Goal: Transaction & Acquisition: Purchase product/service

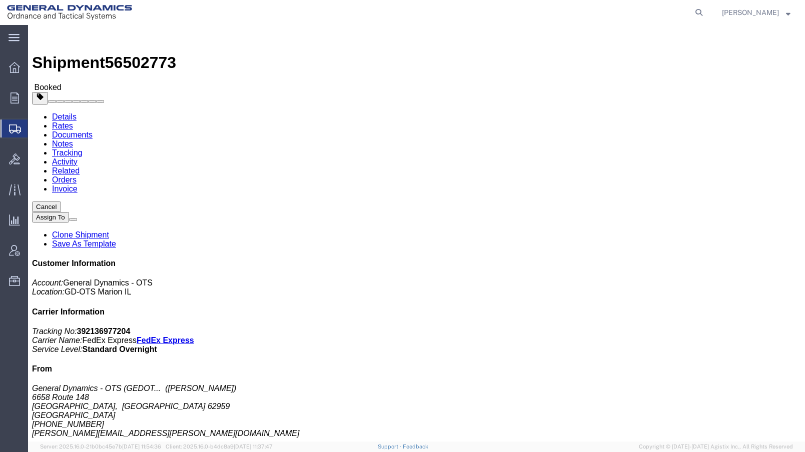
click link "Schedule pickup request"
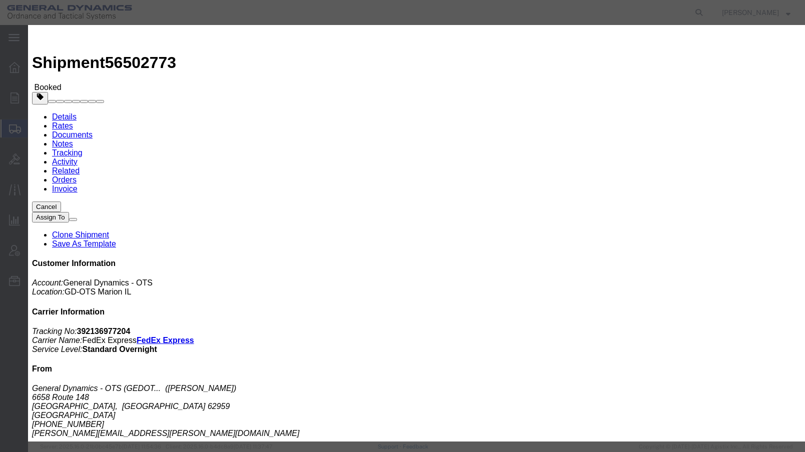
click button "Close"
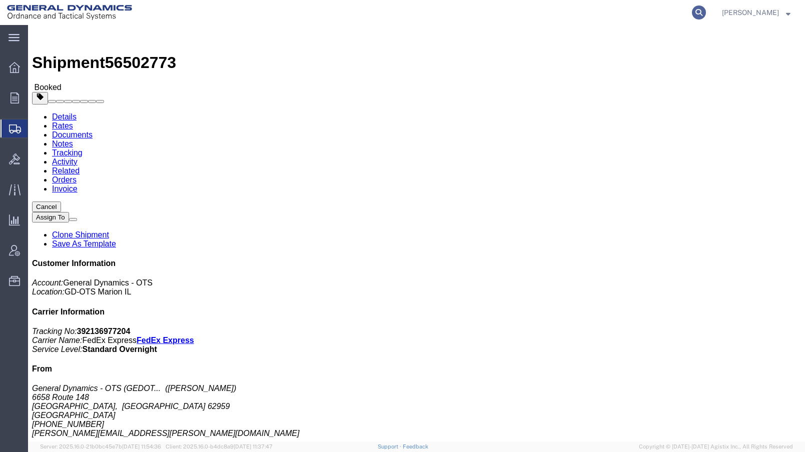
click at [706, 11] on icon at bounding box center [699, 13] width 14 height 14
type input "56502930"
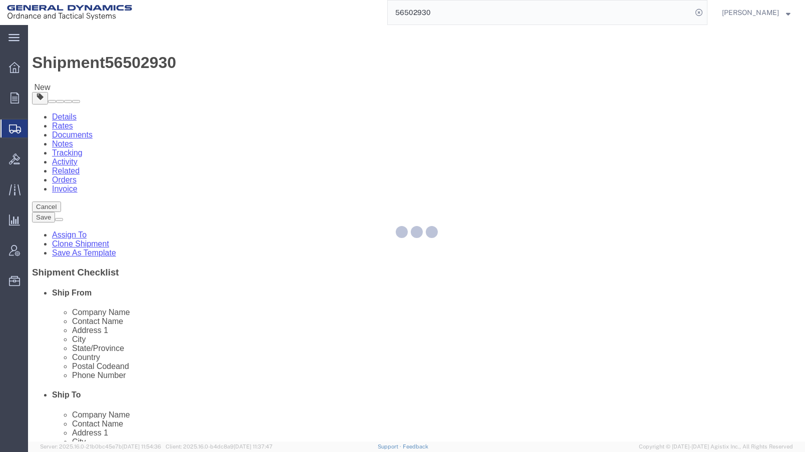
select select
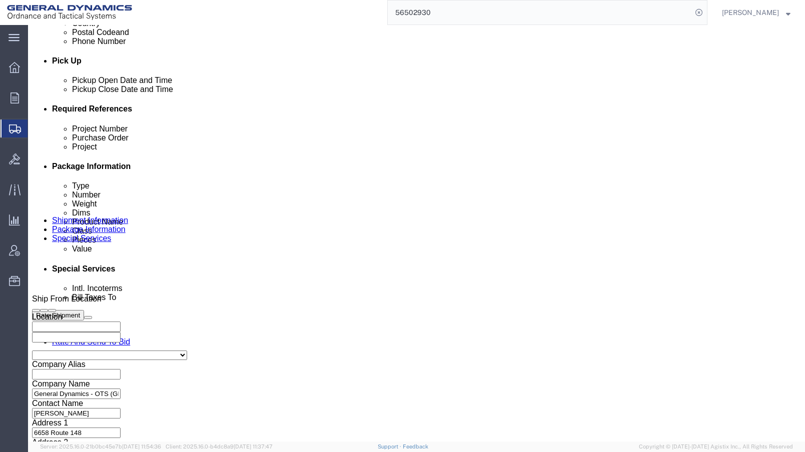
scroll to position [500, 0]
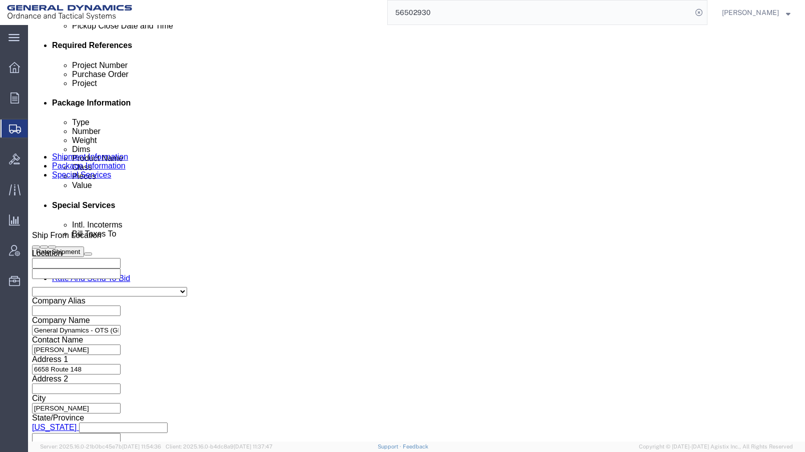
click button "Continue"
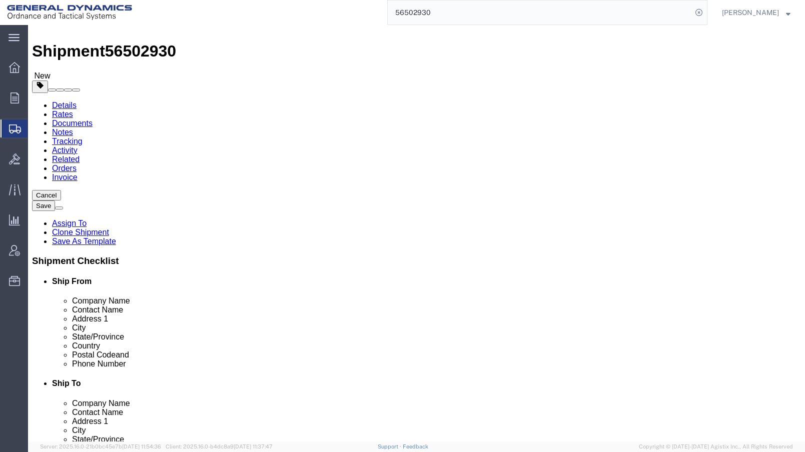
scroll to position [18, 0]
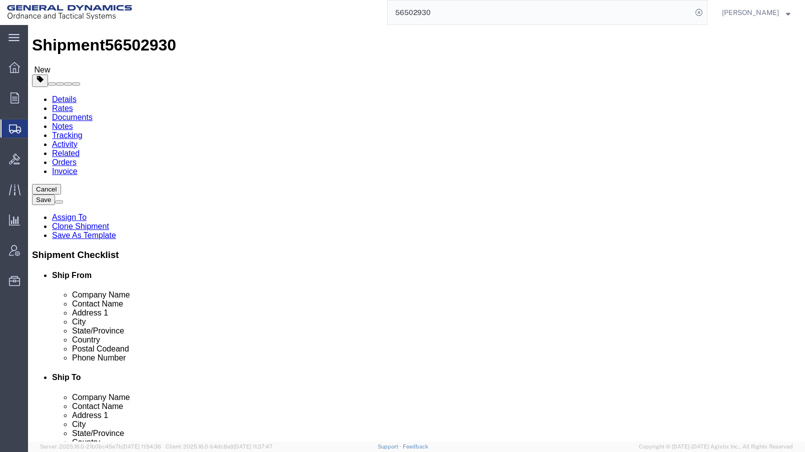
click button "Continue"
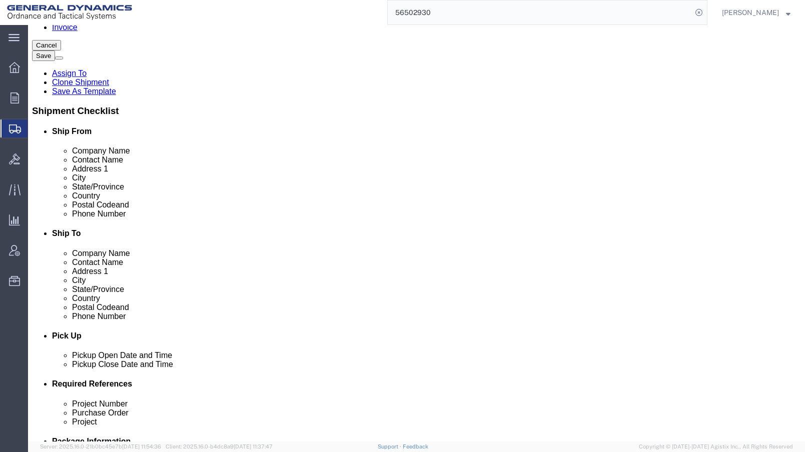
scroll to position [400, 0]
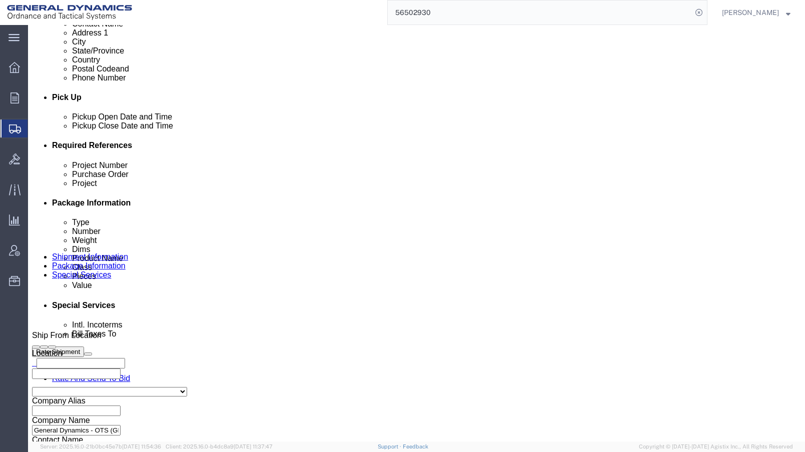
click button "Rate Shipment"
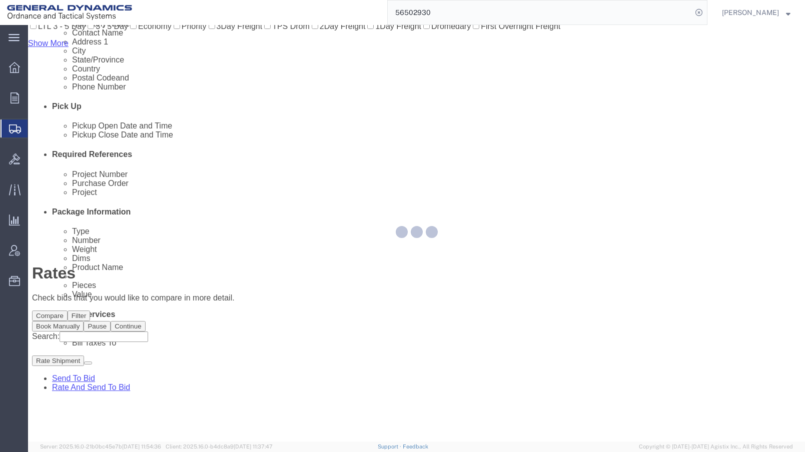
scroll to position [9, 0]
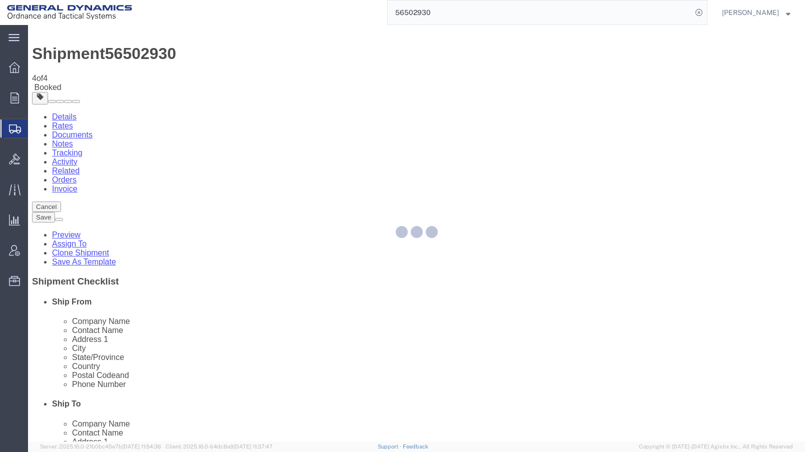
scroll to position [0, 0]
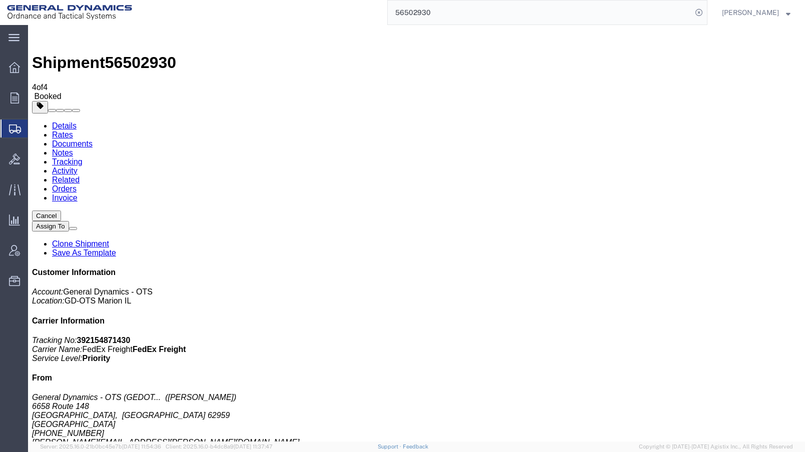
click at [0, 0] on span "Create from Template" at bounding box center [0, 0] width 0 height 0
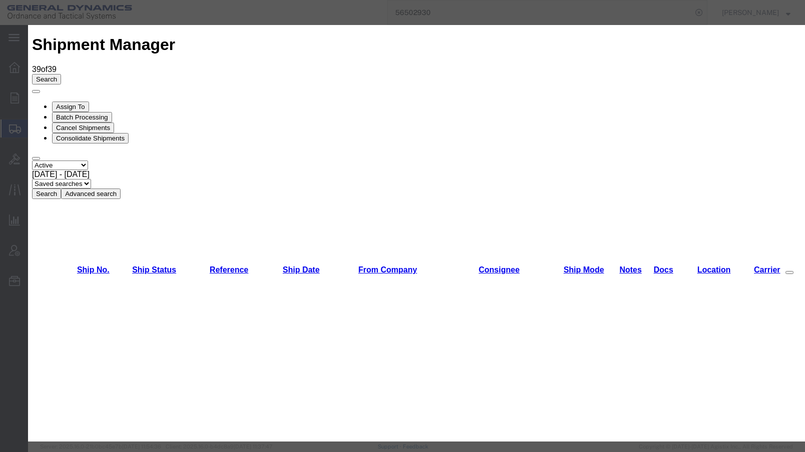
scroll to position [602, 0]
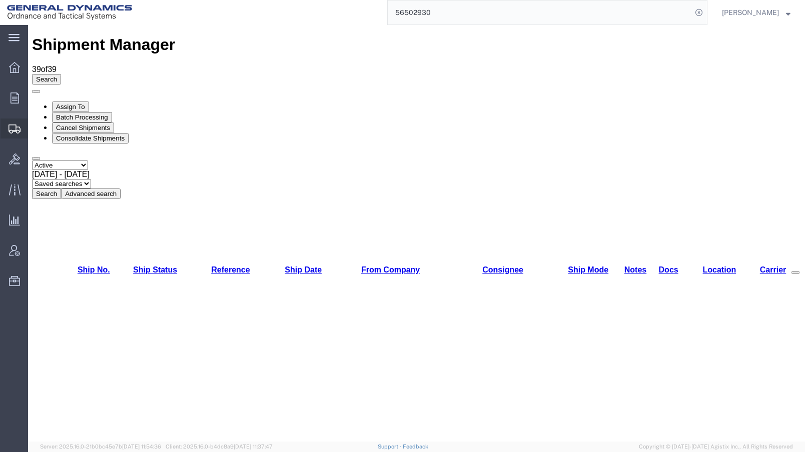
click at [0, 0] on span "Create Shipment" at bounding box center [0, 0] width 0 height 0
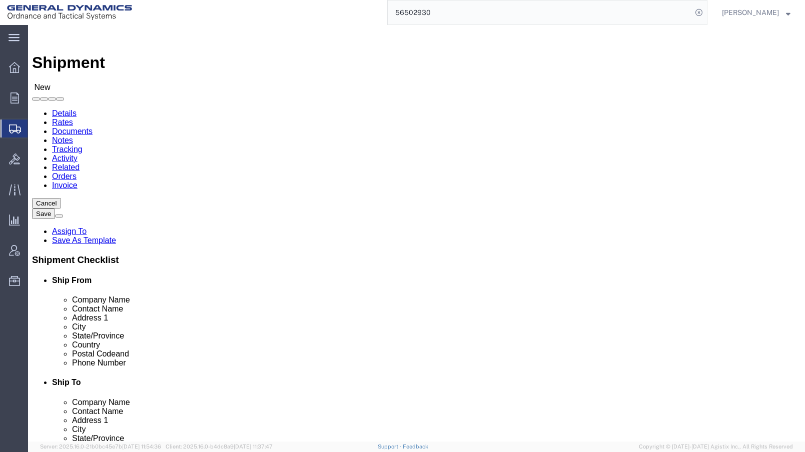
click input "text"
type input "aa"
click p "- General Dynamics - OTS ([PERSON_NAME]) - ([PERSON_NAME]) [STREET_ADDRESS][PER…"
select select "IL"
type input "[PERSON_NAME]"
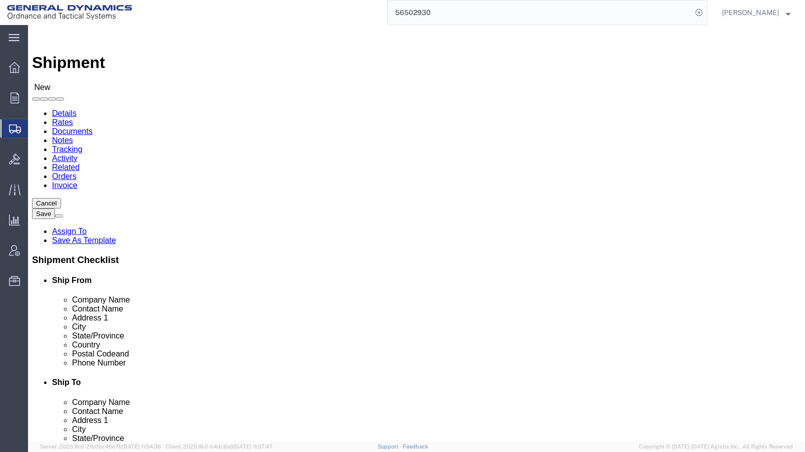
click input "text"
type input "TECH ORD"
click p "- Tech Ord - (Shipping & Receiving) [STREET_ADDRESS]"
select select "SD"
type input "Tech Ord"
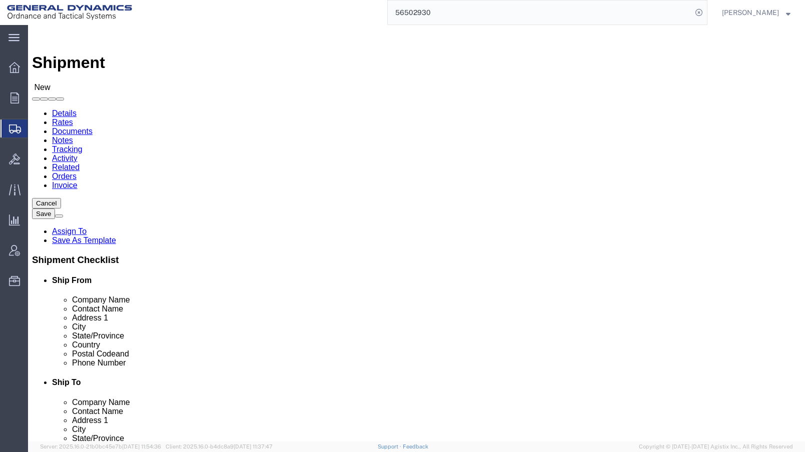
drag, startPoint x: 505, startPoint y: 226, endPoint x: 380, endPoint y: 228, distance: 125.5
click div "Contact Name"
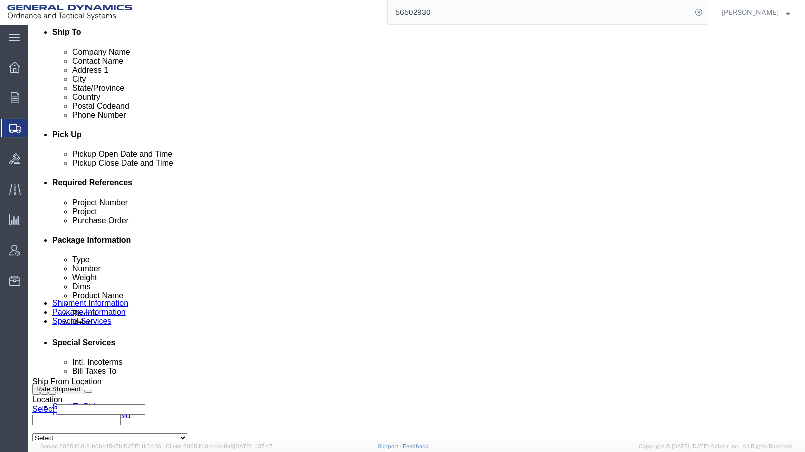
type input "[PERSON_NAME]"
click div "[DATE] 12:00 AM"
type input "10:00 AM"
click button "Apply"
click div "[DATE] 11:00 AM"
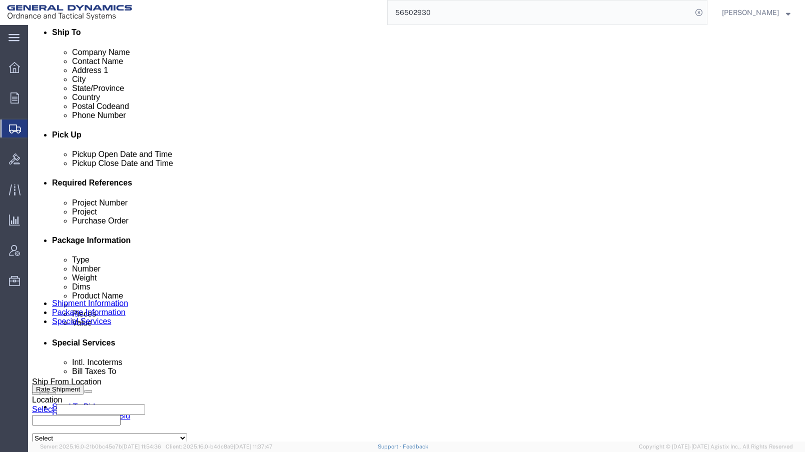
type input "3:00 PM"
click button "Apply"
click input "text"
type input "25376"
type input "201F0204"
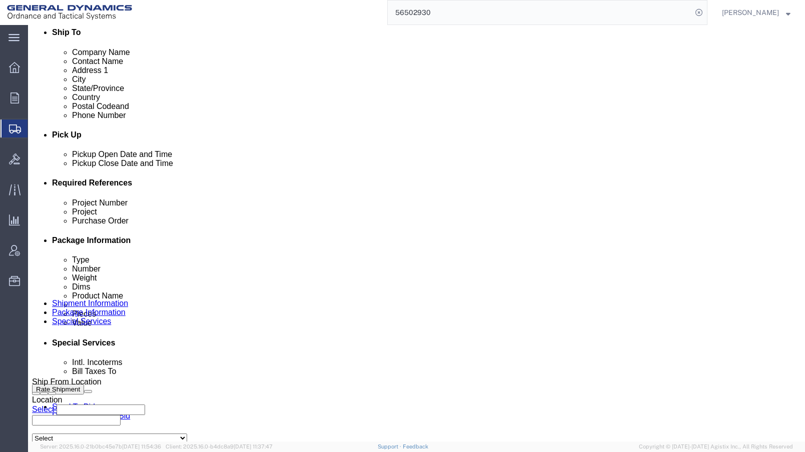
scroll to position [500, 0]
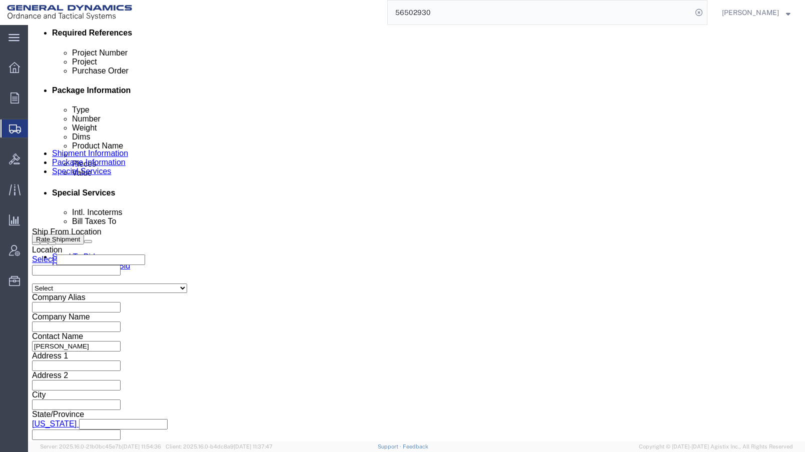
type input "51370"
click select "Select Air Less than Truckload Multi-Leg Ocean Freight Rail Small Parcel Truckl…"
select select "SMAL"
click select "Select Air Less than Truckload Multi-Leg Ocean Freight Rail Small Parcel Truckl…"
click button "Continue"
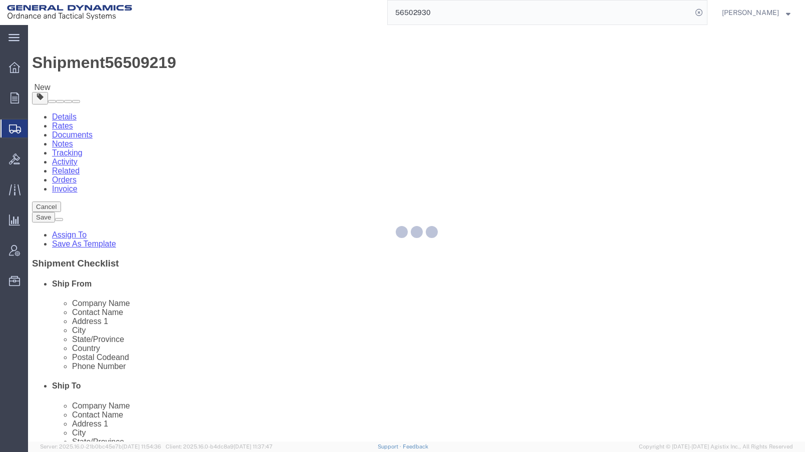
select select "YRPK"
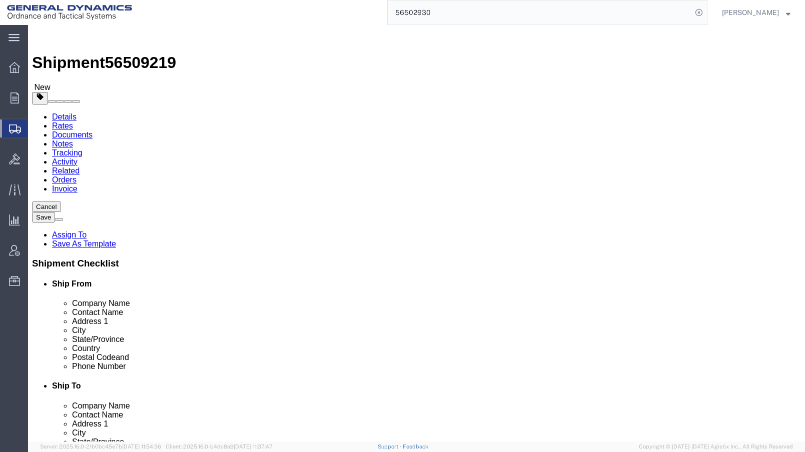
click input "text"
type input "1"
type input "9"
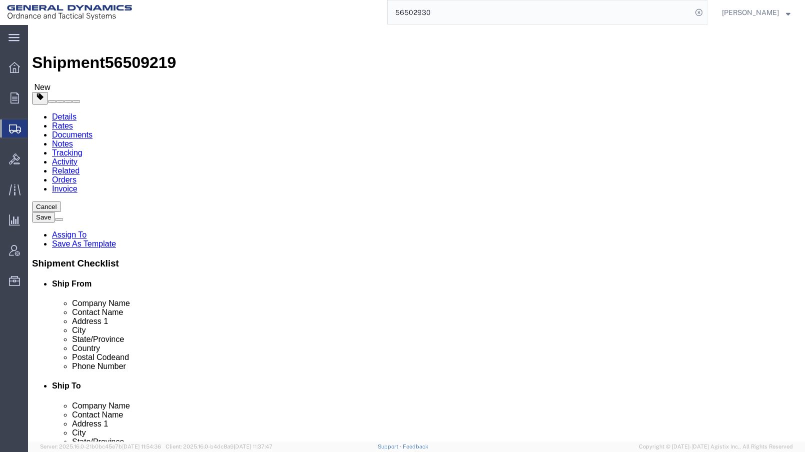
type input "18"
click div "x Package Type Select Envelope Large Box Medium Box PAK Rack Small Box Tube You…"
click link "Add Content"
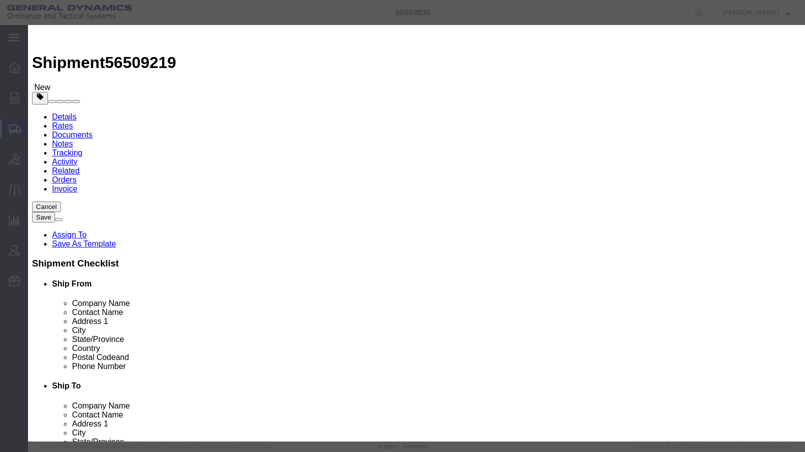
click input "text"
type input "INERT NOSES/FUZES"
type input "545"
type input "500"
click button "Save & Close"
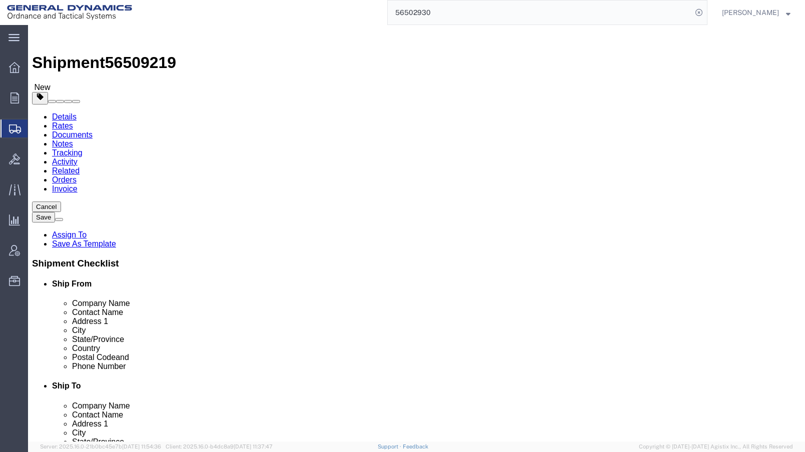
click span "button"
click link "Add Content"
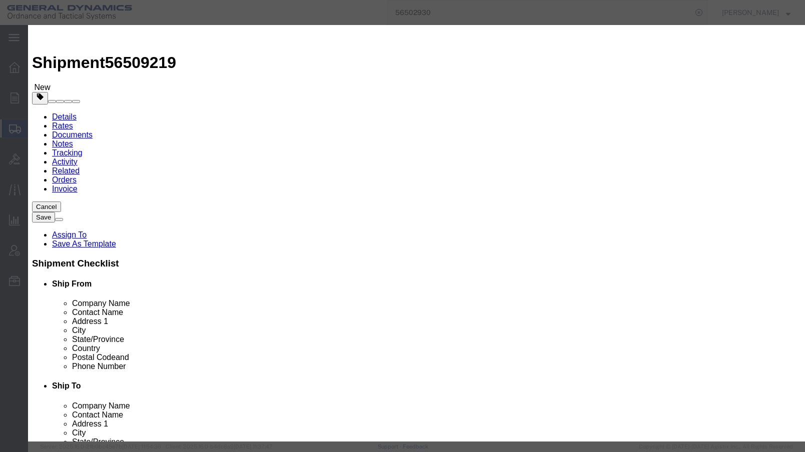
click button "Close"
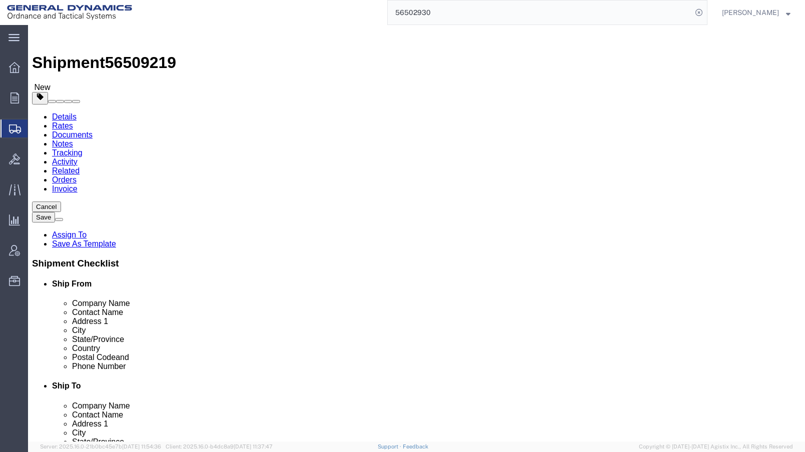
click span "button"
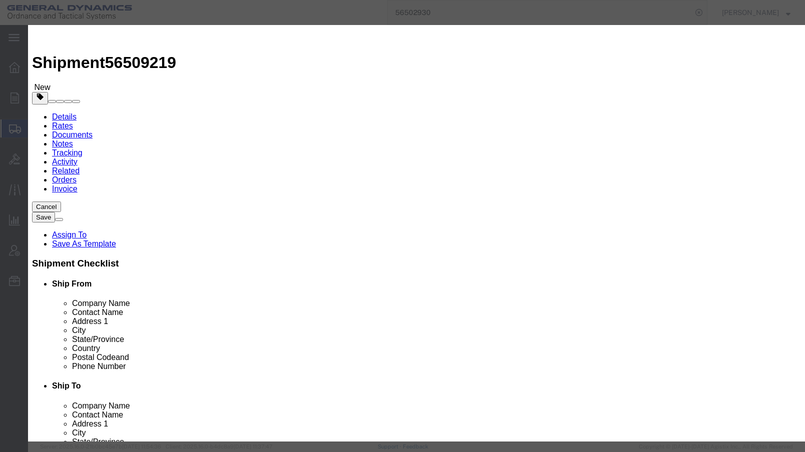
click button "Add another reference"
click icon "button"
click button "Add device"
click icon "button"
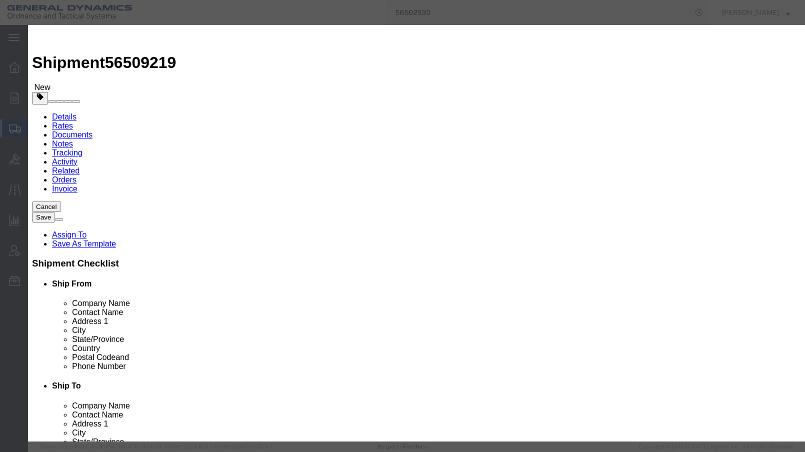
click button "Close"
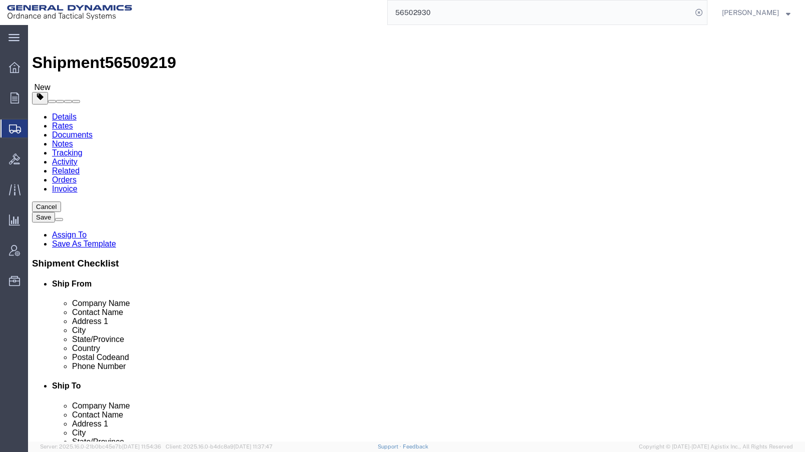
click dd "545.00 Each"
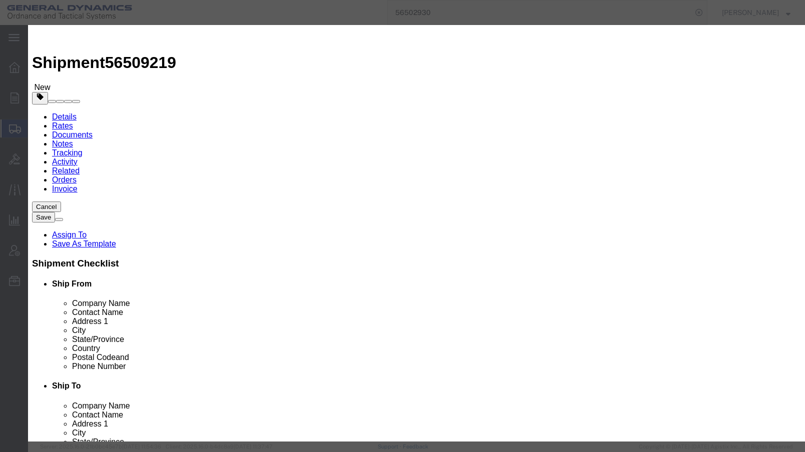
drag, startPoint x: 247, startPoint y: 95, endPoint x: 182, endPoint y: 104, distance: 66.1
click div "Pieces Number of pieces inside all the packages 545.00 Select Bag Barrels 100Bo…"
type input "559"
type input "512.84"
click button "Save & Close"
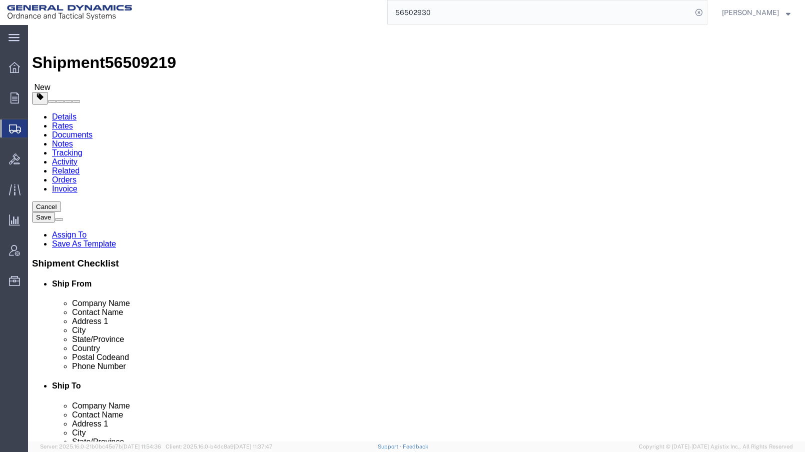
scroll to position [125, 0]
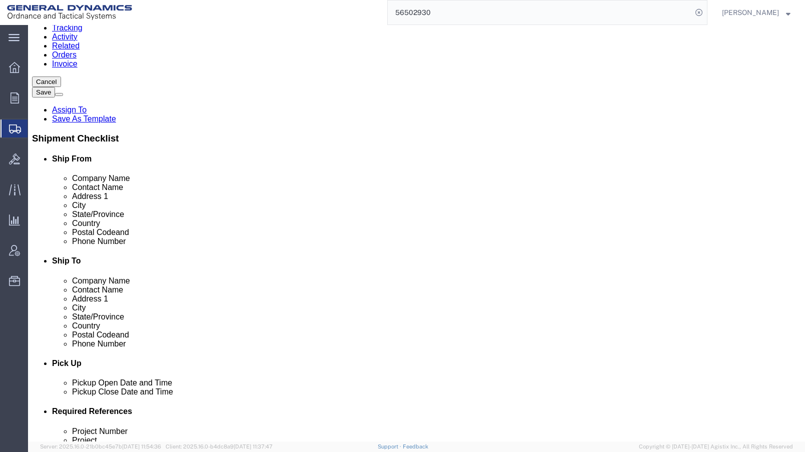
click div "1 x Your Packaging Package Type Select Envelope Large Box Medium Box PAK Rack S…"
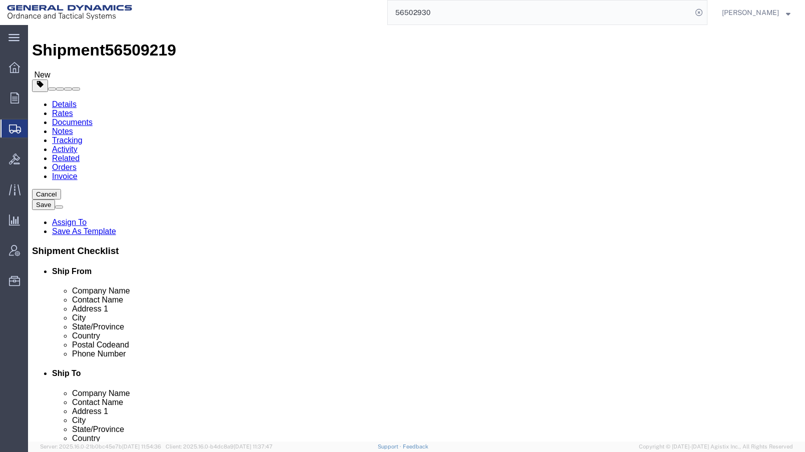
scroll to position [0, 0]
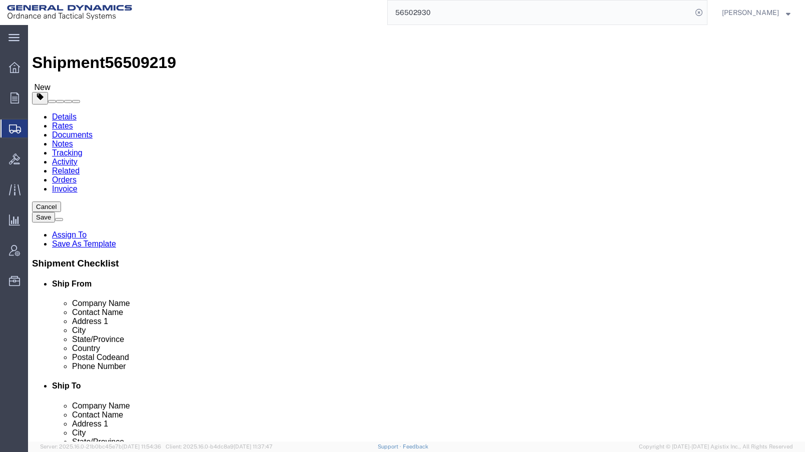
click link "Add Package"
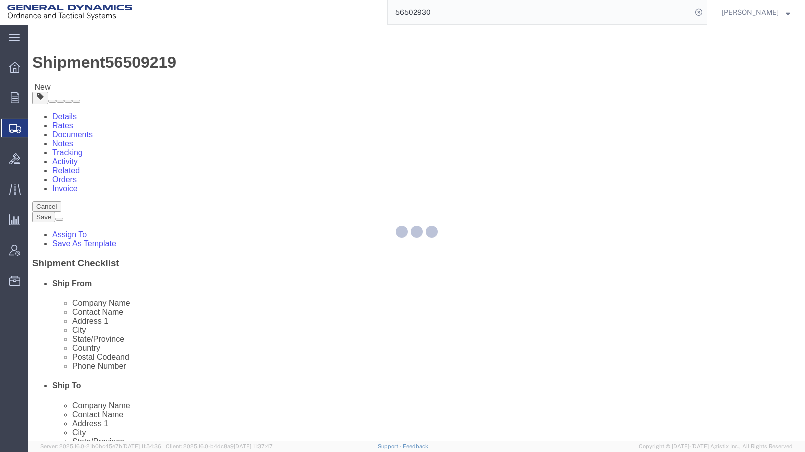
select select "YRPK"
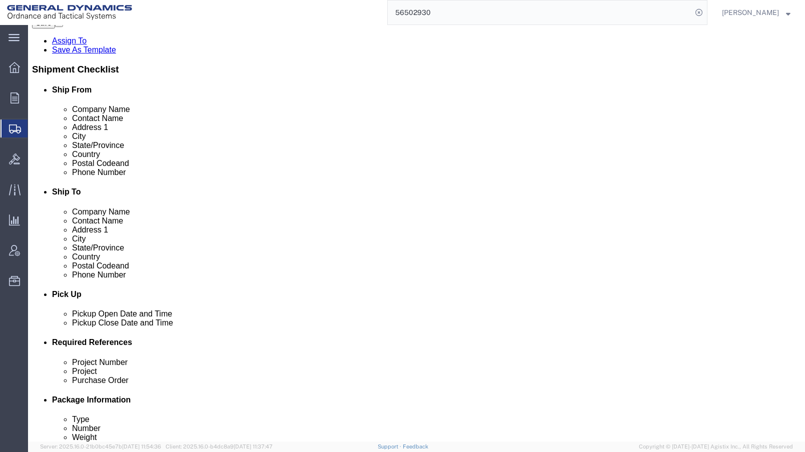
scroll to position [241, 0]
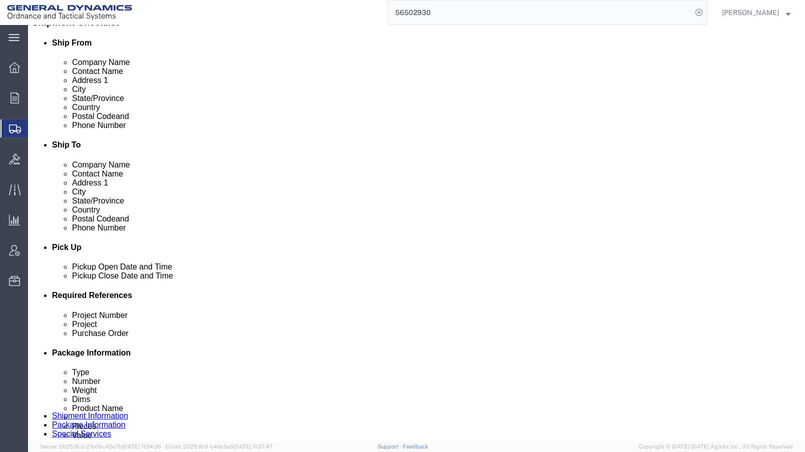
click input "text"
type input "13"
type input "63"
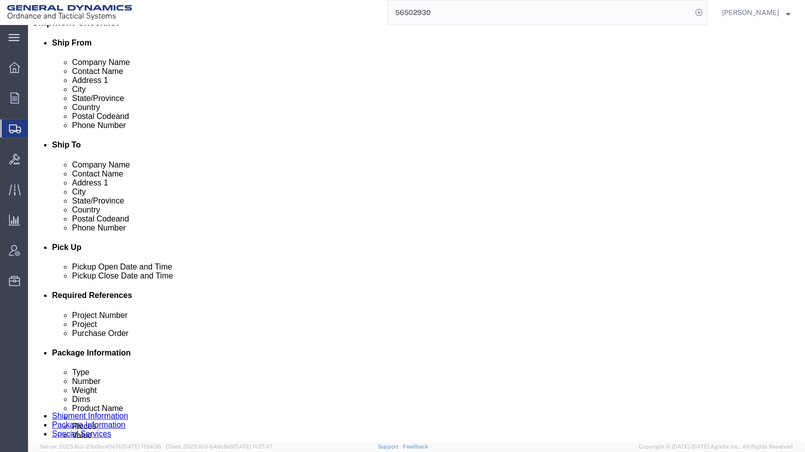
click link "Add Content"
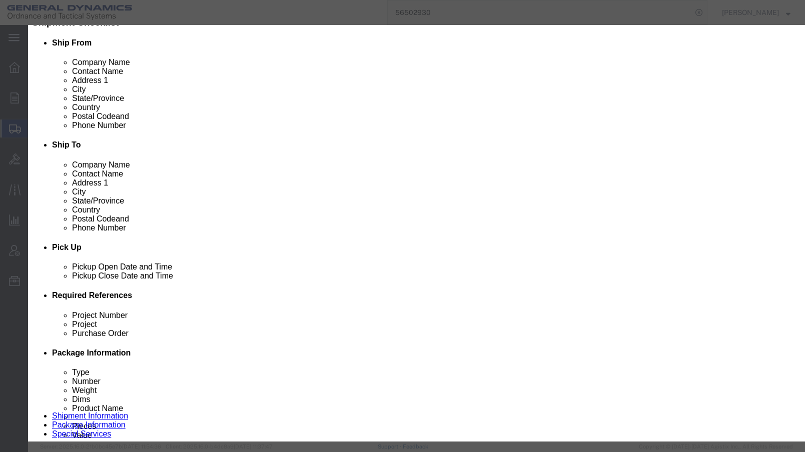
click input "text"
type input "INERT NOSES/FUZES"
select select "US"
drag, startPoint x: 242, startPoint y: 95, endPoint x: 194, endPoint y: 96, distance: 48.0
click div "Pieces 0 Select Bag Barrels 100Board Feet Bottle Box Blister Pack Carats Can Ca…"
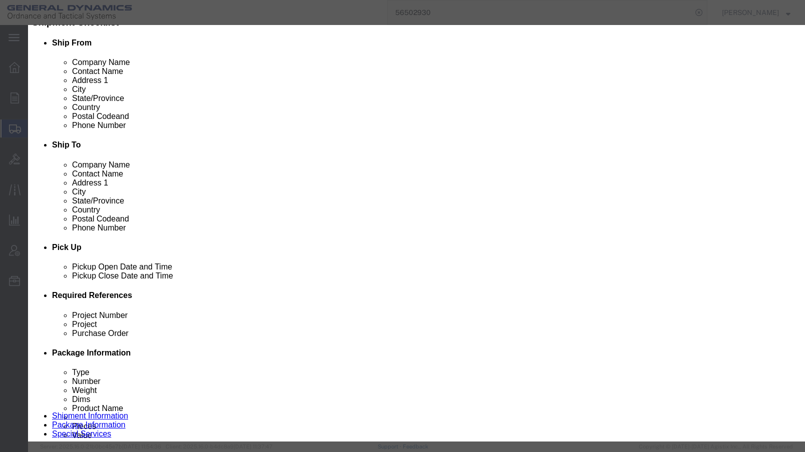
type input "1972"
click input "text"
type input "1000"
click textarea
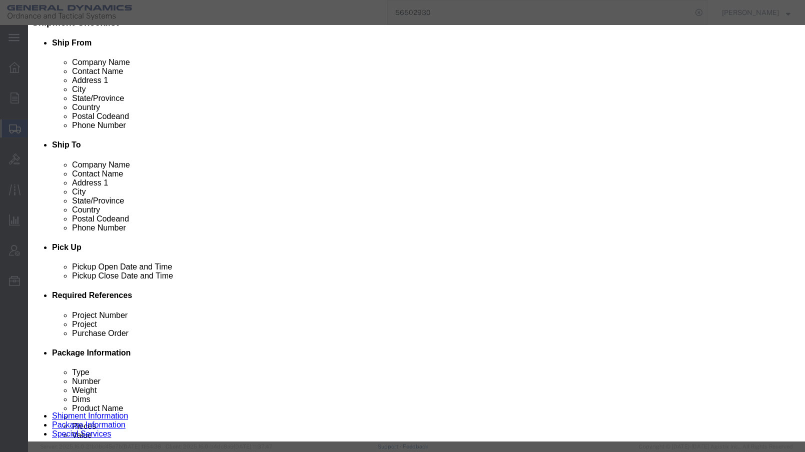
click textarea "MIXED LOT GLN24D001-047 GLN24E011"
click textarea "MIXED LOT GLN24D011-047 GLN24E011"
type textarea "MIXED LOT GLN24D011-047 GLN24E011-049"
click button "Save & Close"
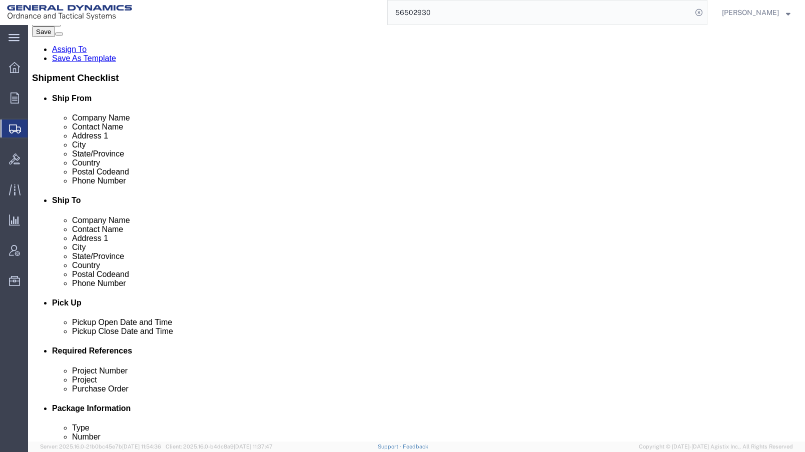
scroll to position [141, 0]
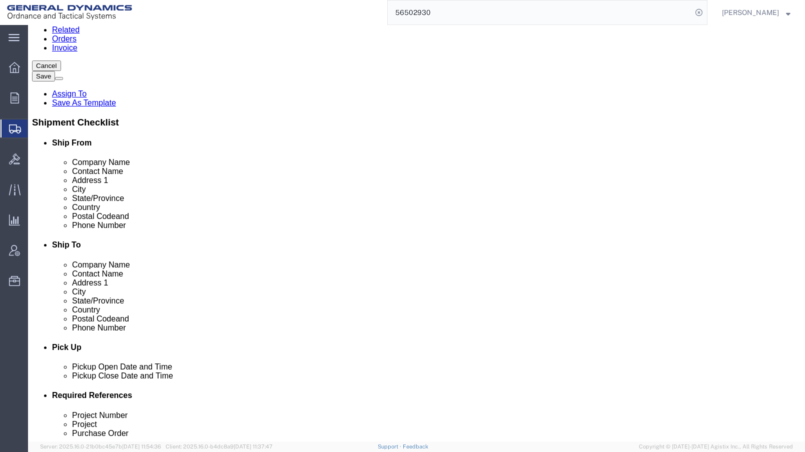
click dd "559.00 Each"
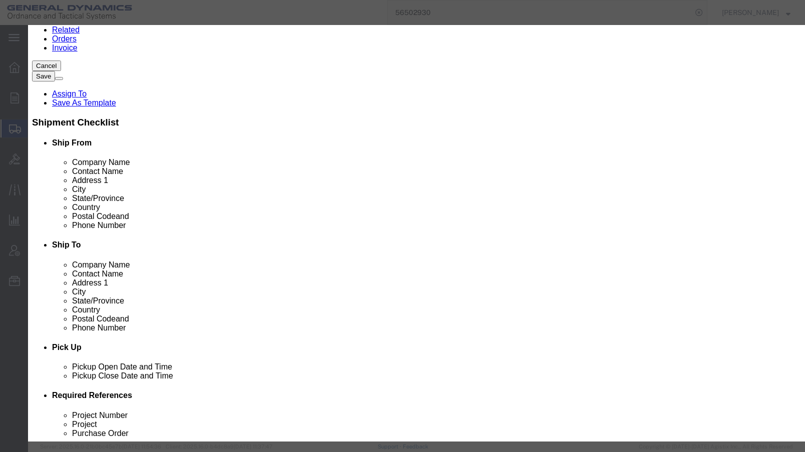
click textarea
drag, startPoint x: 565, startPoint y: 92, endPoint x: 478, endPoint y: 76, distance: 89.1
click div "LOT# GLN24D011-047 LOT"
type textarea "LOT# GLN24D011-047"
click button "Save & Close"
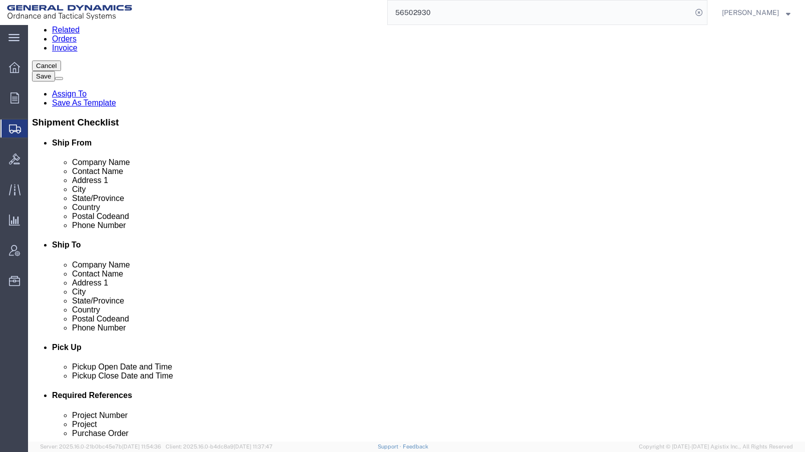
click dd "500.00 USD"
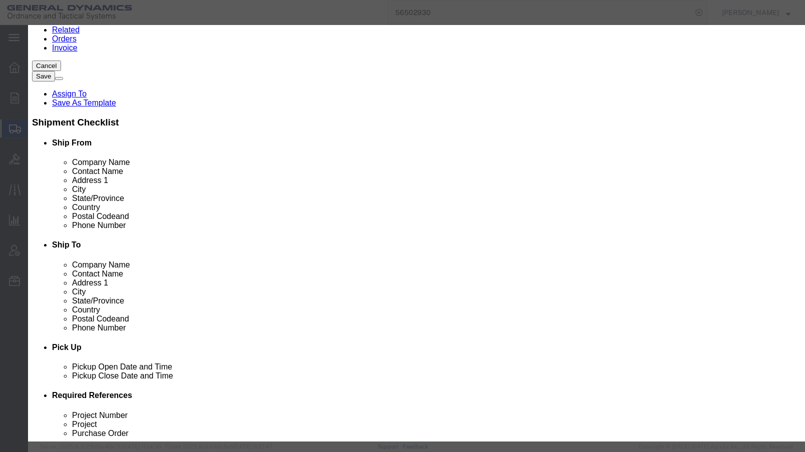
click textarea
paste textarea "LOT# GLN24D011-047"
click textarea "LOT# GLN24D011-047"
click textarea "LOT# GLN24E011-047"
type textarea "LOT# GLN24E011-049"
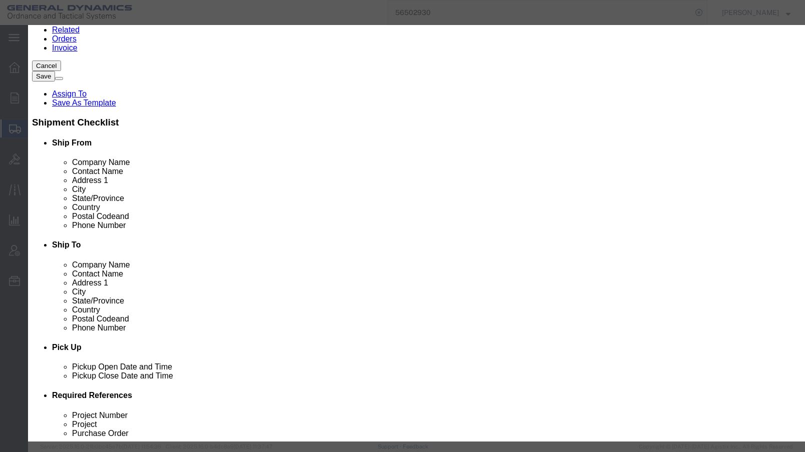
click button "Save & Close"
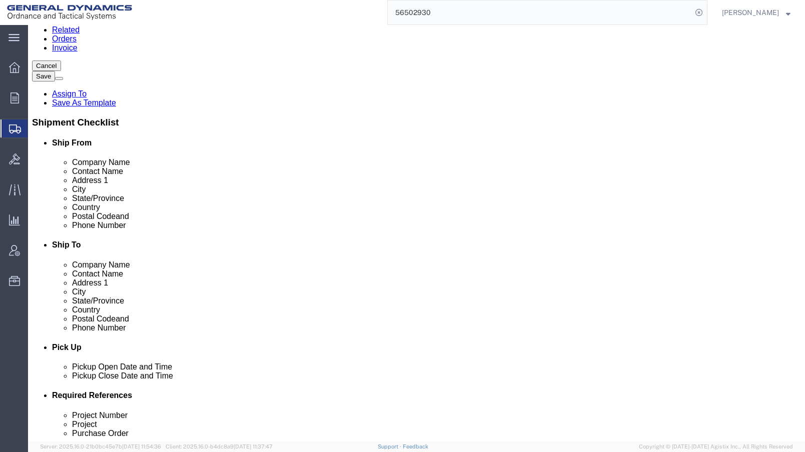
scroll to position [299, 0]
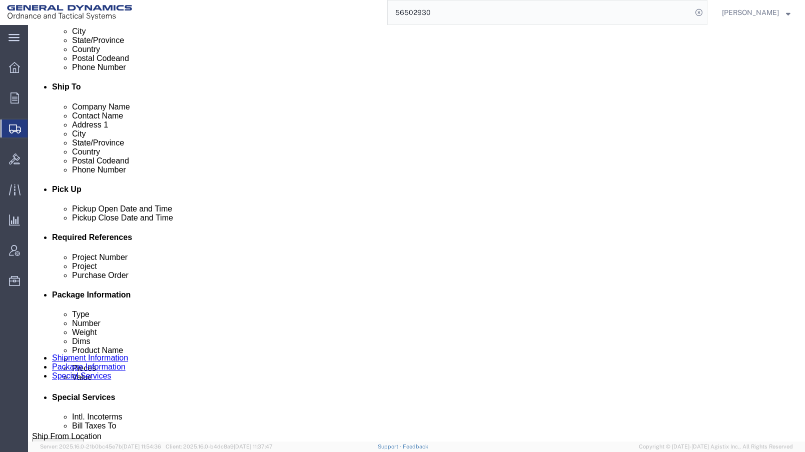
click button "Continue"
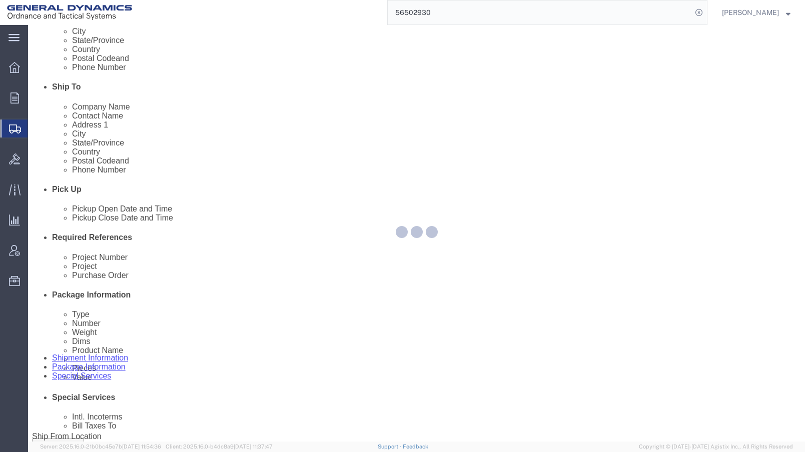
select select
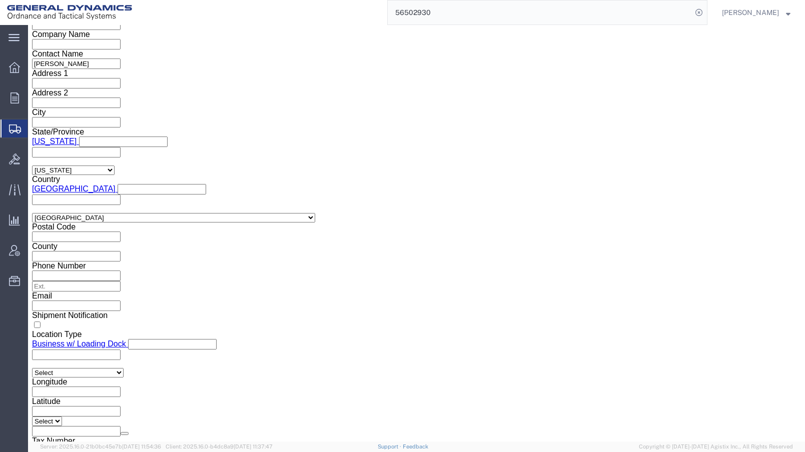
scroll to position [536, 0]
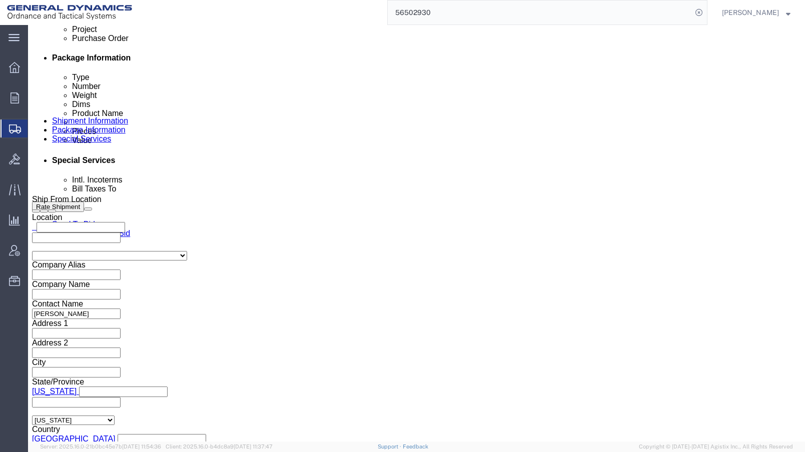
click select "Select Recipient Account Sender/Shipper Third Party Account"
select select "SHIP"
click select "Select Recipient Account Sender/Shipper Third Party Account"
click button "Rate Shipment"
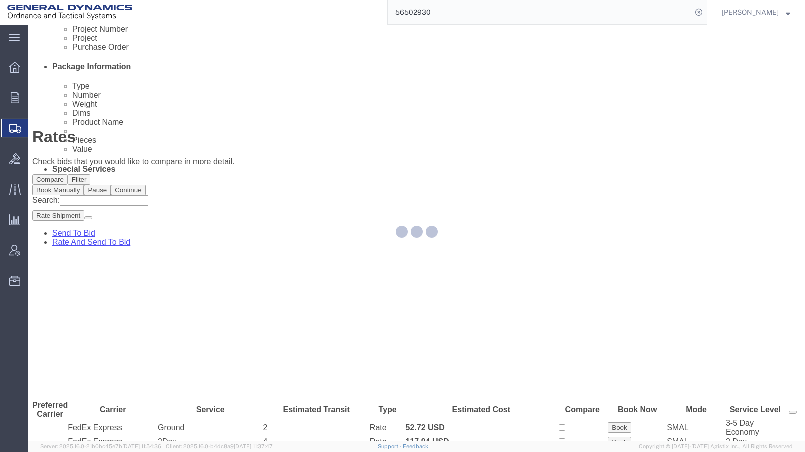
scroll to position [0, 0]
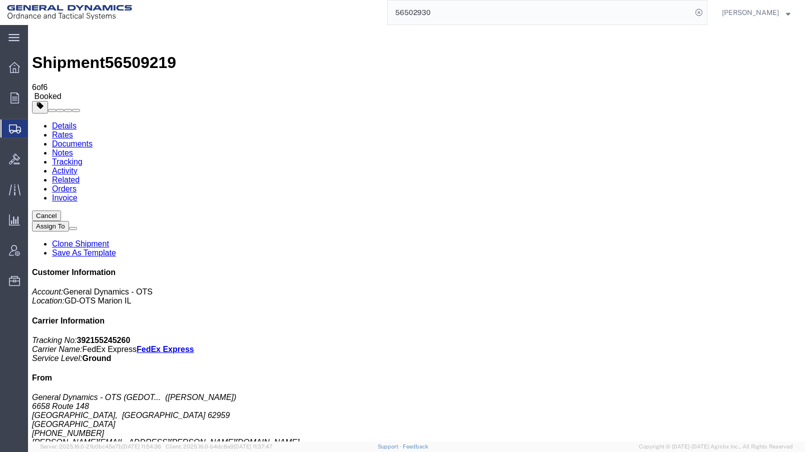
drag, startPoint x: 335, startPoint y: 216, endPoint x: 322, endPoint y: 35, distance: 182.0
drag, startPoint x: 335, startPoint y: 237, endPoint x: 314, endPoint y: 27, distance: 211.0
